Goal: Information Seeking & Learning: Understand process/instructions

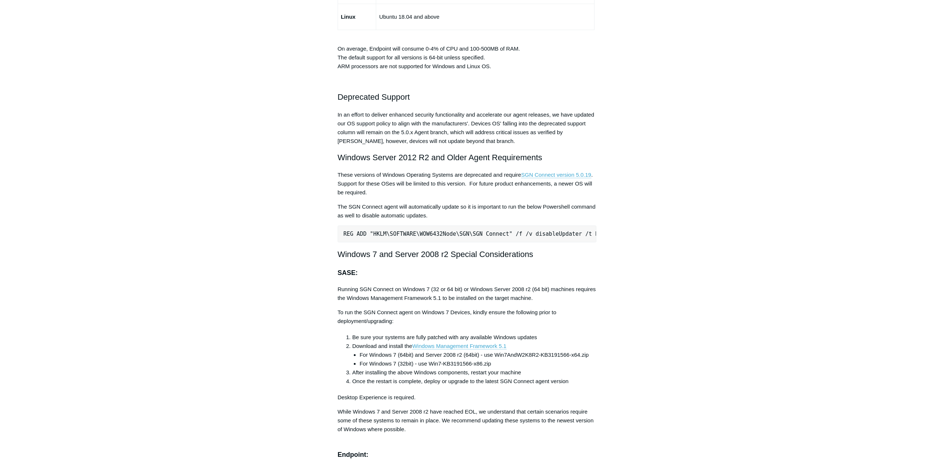
scroll to position [1358, 0]
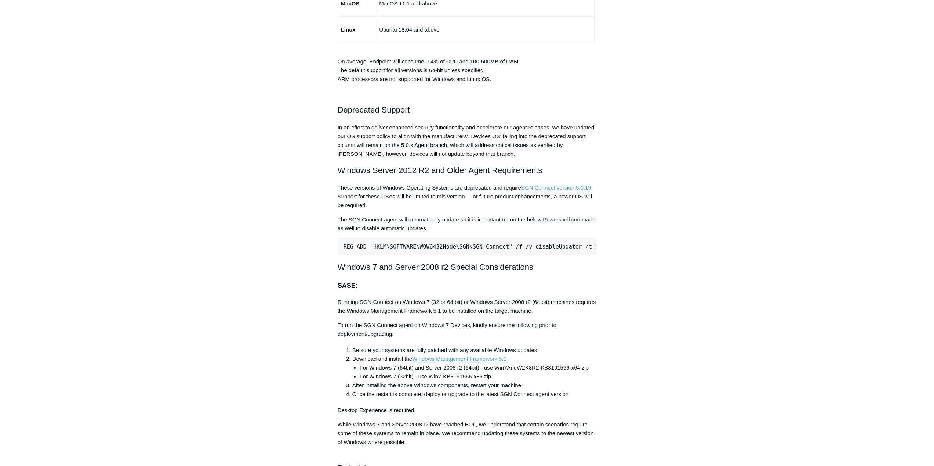
click at [411, 248] on pre "REG ADD "HKLM\SOFTWARE\WOW6432Node\SGN\SGN Connect" /f /v disableUpdater /t REG…" at bounding box center [467, 246] width 259 height 17
click at [412, 248] on pre "REG ADD "HKLM\SOFTWARE\WOW6432Node\SGN\SGN Connect" /f /v disableUpdater /t REG…" at bounding box center [467, 246] width 259 height 17
copy div "REG ADD "HKLM\SOFTWARE\WOW6432Node\SGN\SGN Connect" /f /v disableUpdater /t REG…"
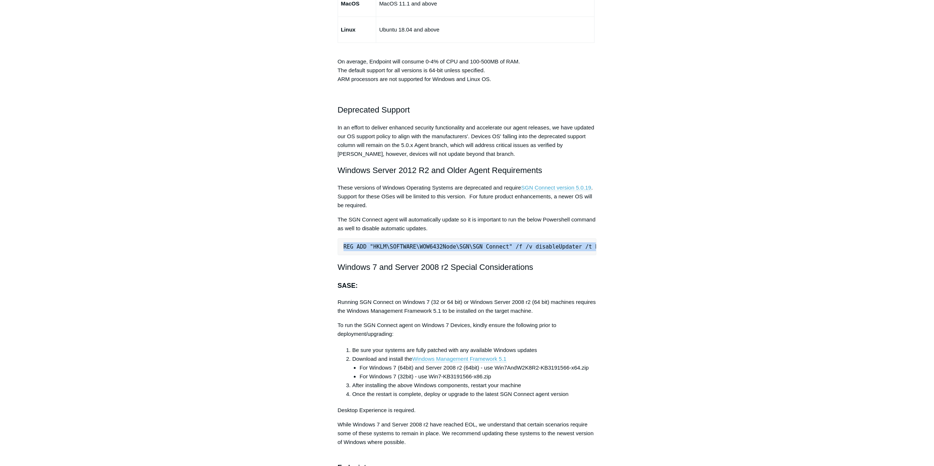
drag, startPoint x: 552, startPoint y: 189, endPoint x: 546, endPoint y: 188, distance: 6.3
click at [546, 188] on link "SGN Connect version 5.0.19" at bounding box center [556, 188] width 70 height 7
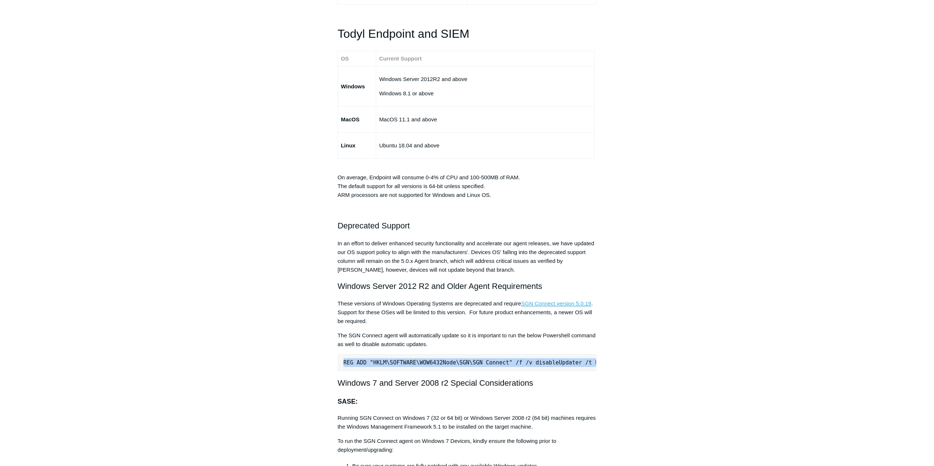
scroll to position [1247, 0]
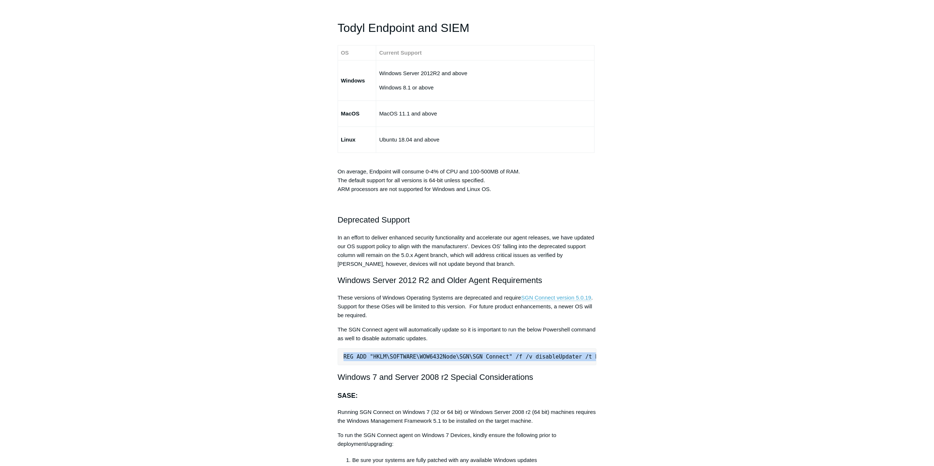
copy div "REG ADD "HKLM\SOFTWARE\WOW6432Node\SGN\SGN Connect" /f /v disableUpdater /t REG…"
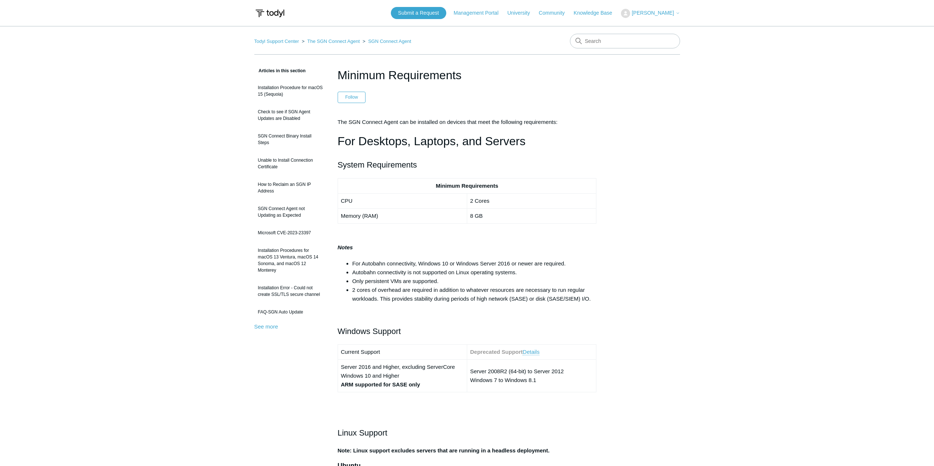
scroll to position [1247, 0]
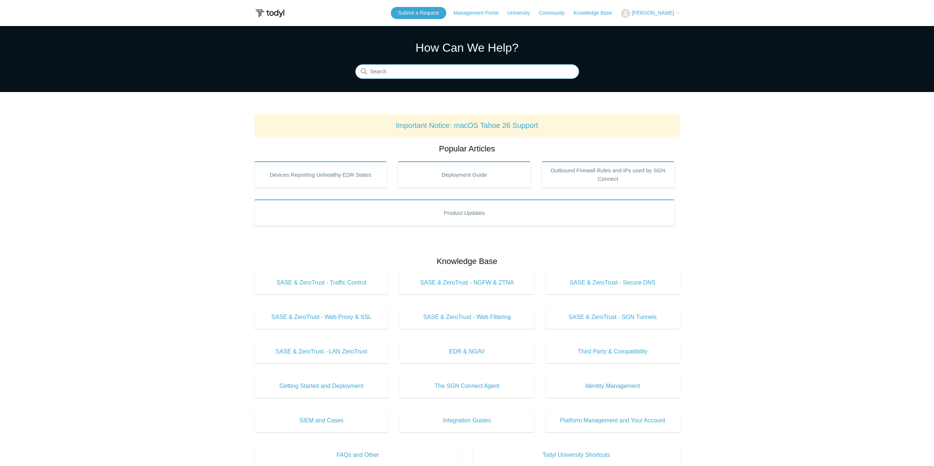
click at [449, 76] on input "Search" at bounding box center [467, 72] width 224 height 15
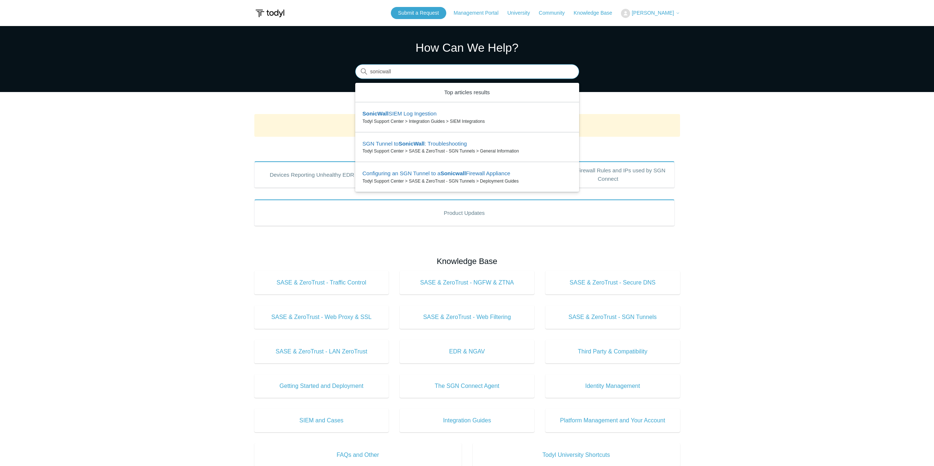
type input "sonicwall"
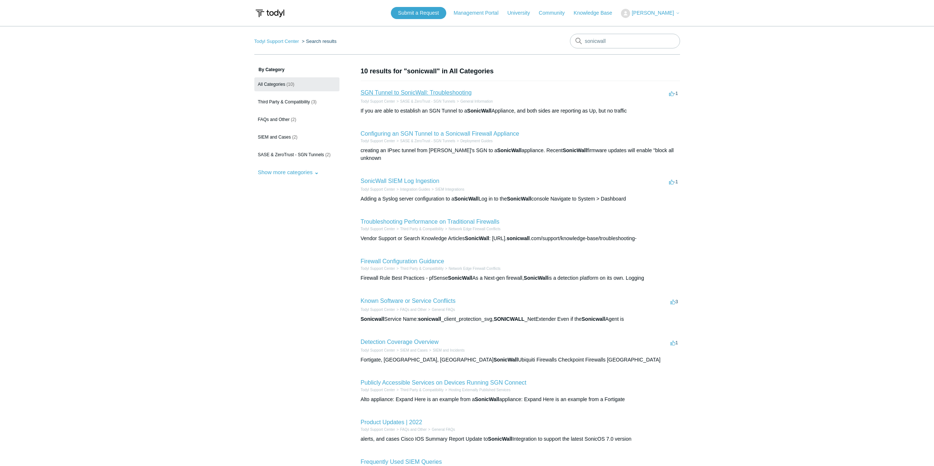
click at [441, 91] on link "SGN Tunnel to SonicWall: Troubleshooting" at bounding box center [416, 93] width 111 height 6
click at [473, 135] on link "Configuring an SGN Tunnel to a Sonicwall Firewall Appliance" at bounding box center [440, 134] width 159 height 6
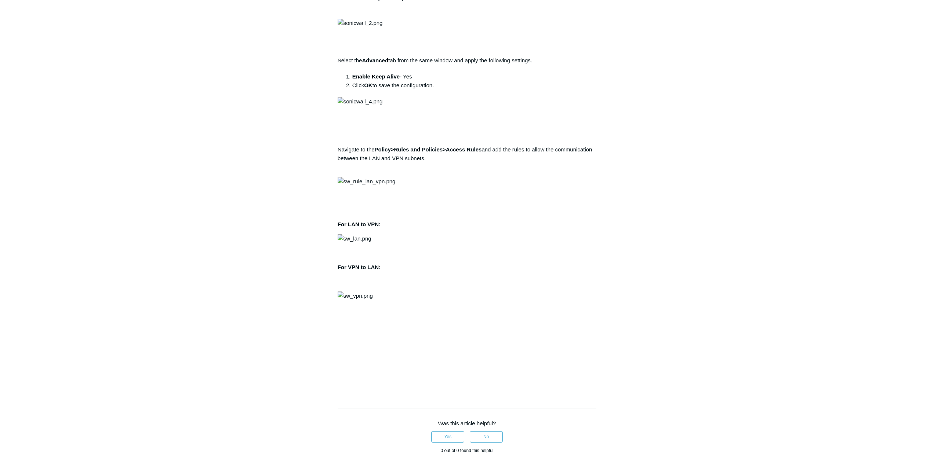
scroll to position [844, 0]
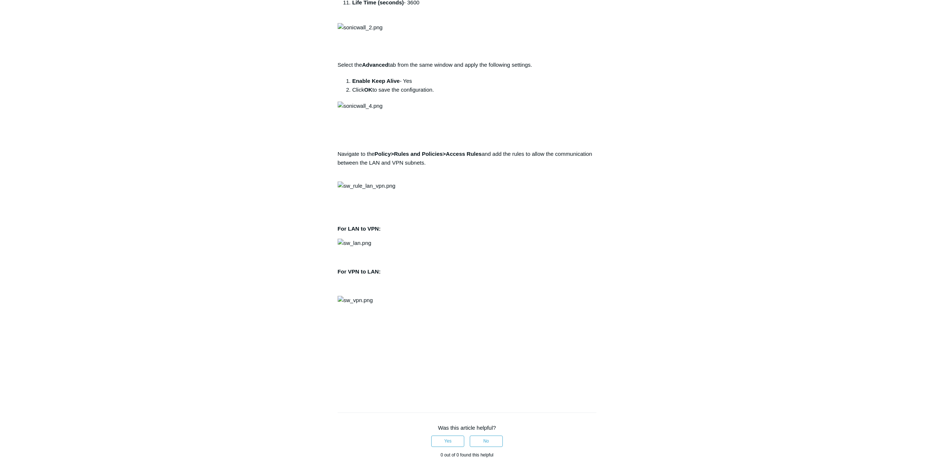
drag, startPoint x: 408, startPoint y: 128, endPoint x: 380, endPoint y: 130, distance: 27.9
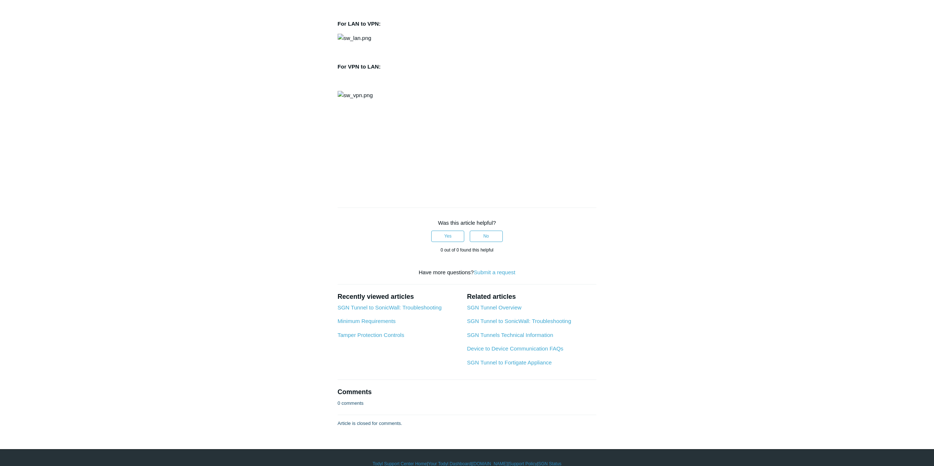
scroll to position [1137, 0]
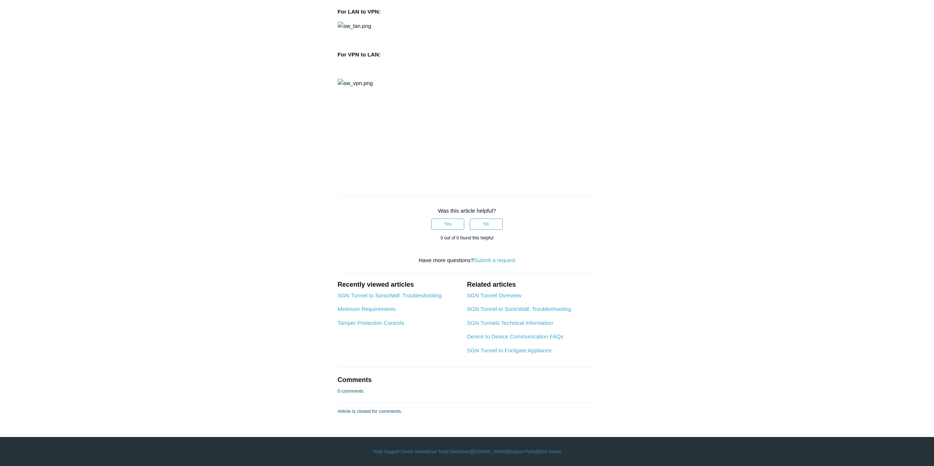
drag, startPoint x: 425, startPoint y: 296, endPoint x: 409, endPoint y: 296, distance: 15.4
copy li "14400"
drag, startPoint x: 423, startPoint y: 349, endPoint x: 408, endPoint y: 351, distance: 15.2
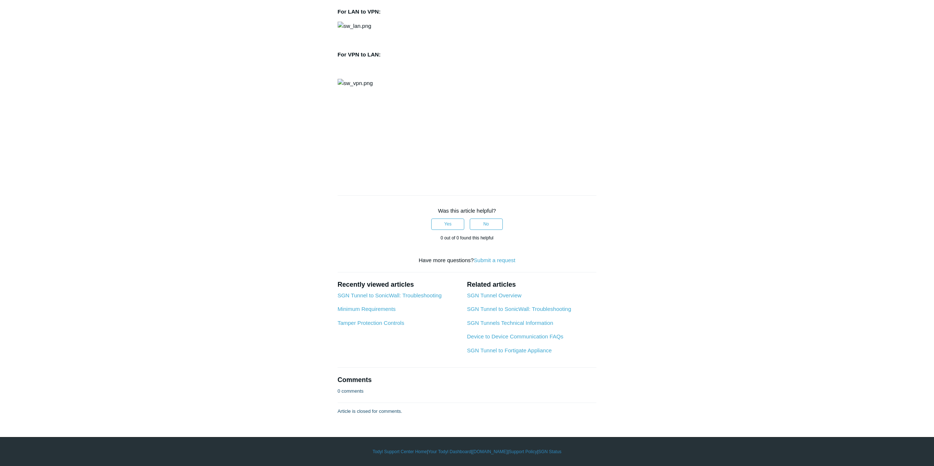
copy li "3600"
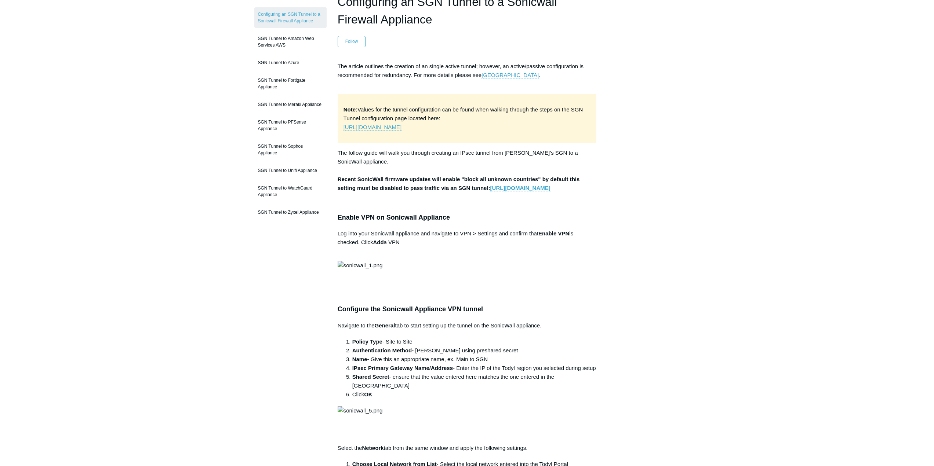
scroll to position [0, 0]
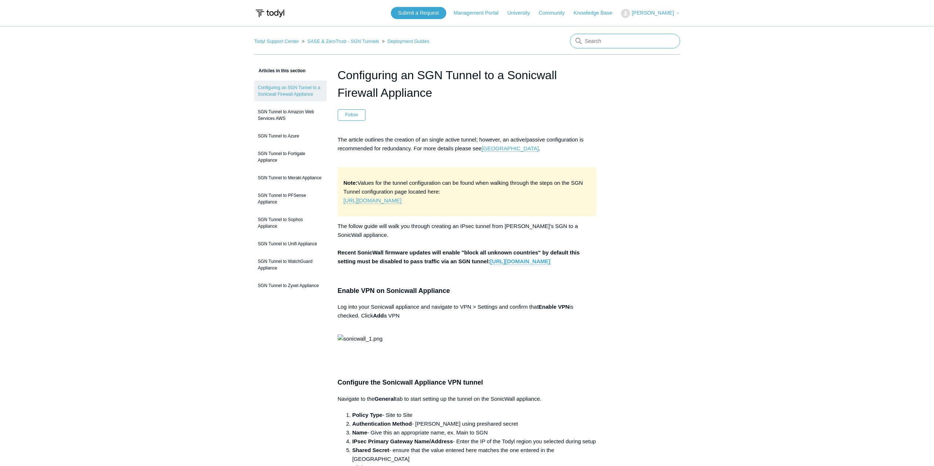
click at [610, 38] on input "Search" at bounding box center [625, 41] width 110 height 15
type input "autobahn"
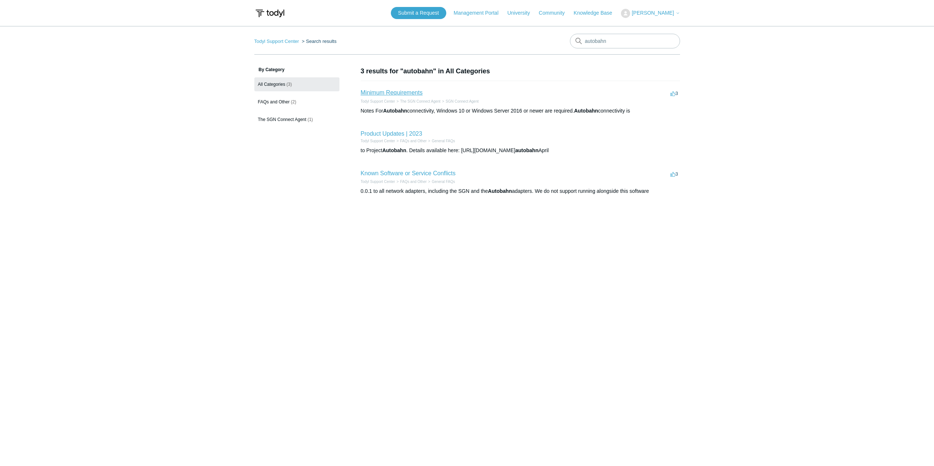
click at [411, 91] on link "Minimum Requirements" at bounding box center [392, 93] width 62 height 6
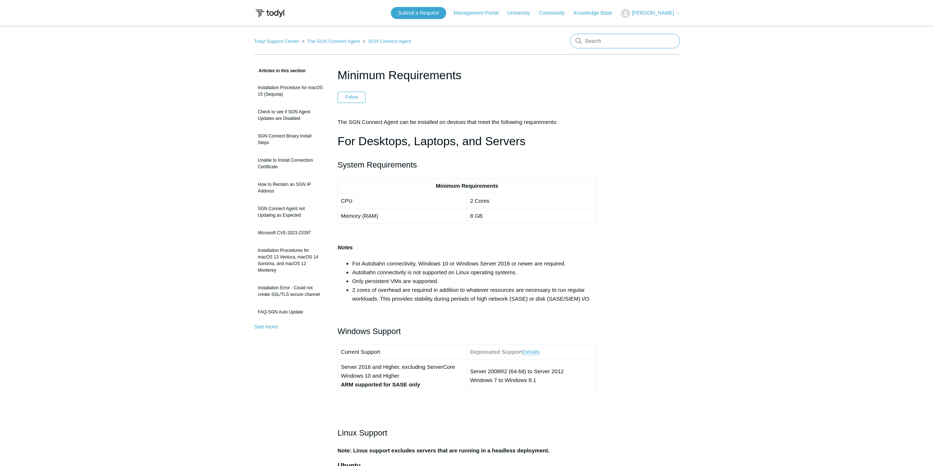
click at [615, 44] on input "Search" at bounding box center [625, 41] width 110 height 15
type input "routes"
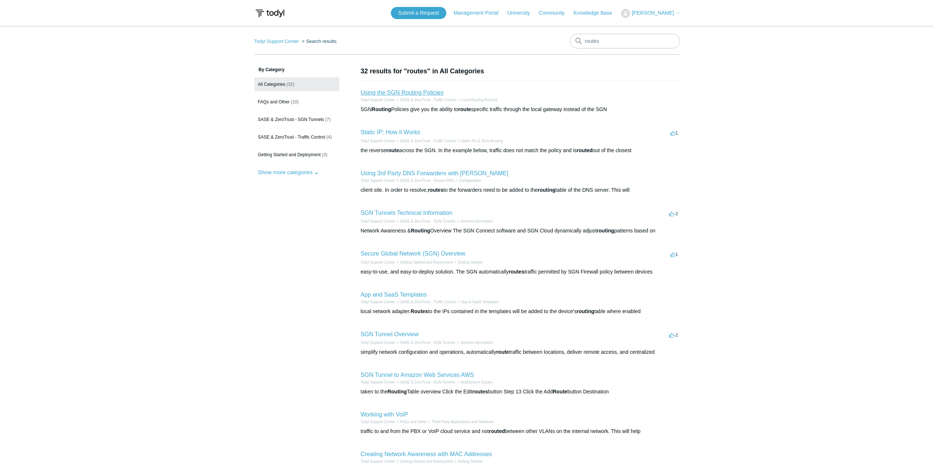
click at [431, 91] on link "Using the SGN Routing Policies" at bounding box center [402, 93] width 83 height 6
drag, startPoint x: 41, startPoint y: 101, endPoint x: 52, endPoint y: 106, distance: 12.1
click at [46, 103] on main "Todyl Support Center Search results routes By Category All Categories (32) FAQs…" at bounding box center [467, 268] width 934 height 484
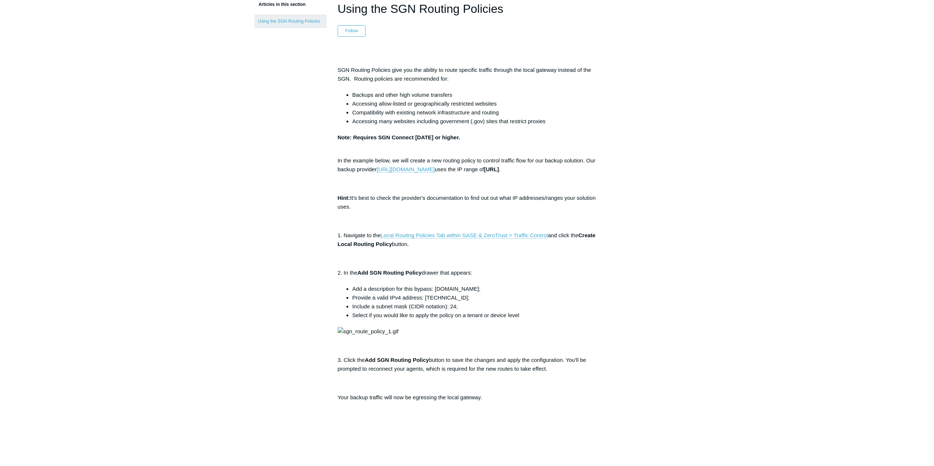
scroll to position [220, 0]
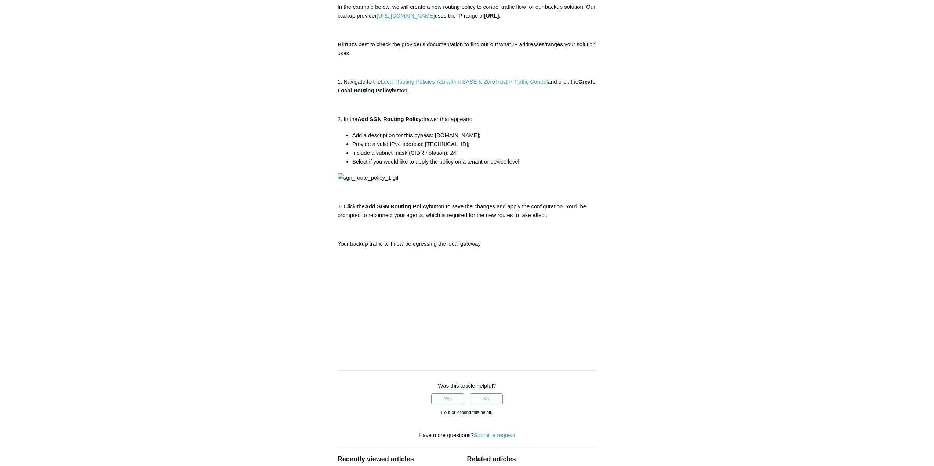
click at [499, 83] on link "Local Routing Policies Tab within SASE & ZeroTrust > Traffic Control" at bounding box center [463, 82] width 167 height 7
drag, startPoint x: 610, startPoint y: 113, endPoint x: 614, endPoint y: 111, distance: 4.3
